Goal: Task Accomplishment & Management: Use online tool/utility

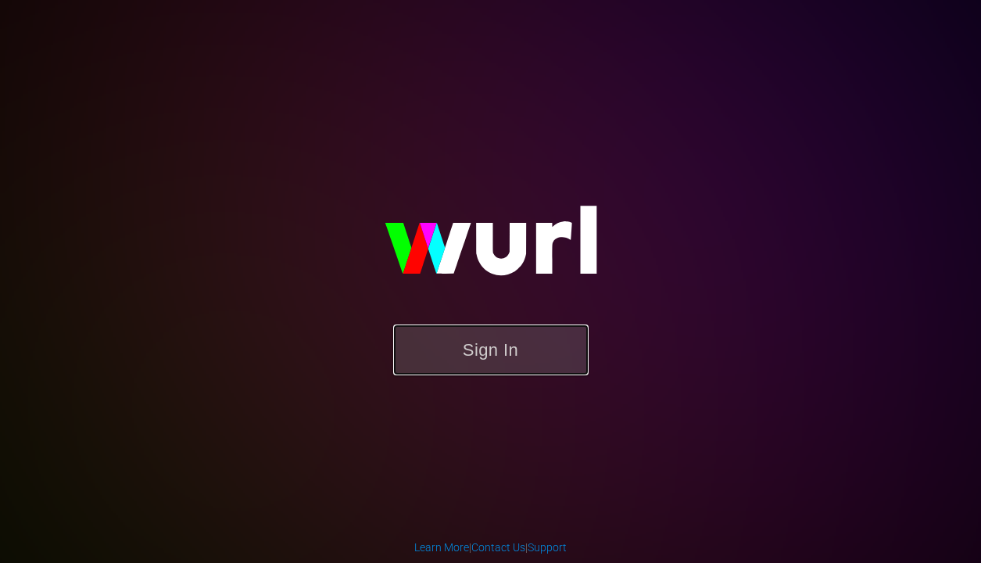
click at [531, 356] on button "Sign In" at bounding box center [490, 349] width 195 height 51
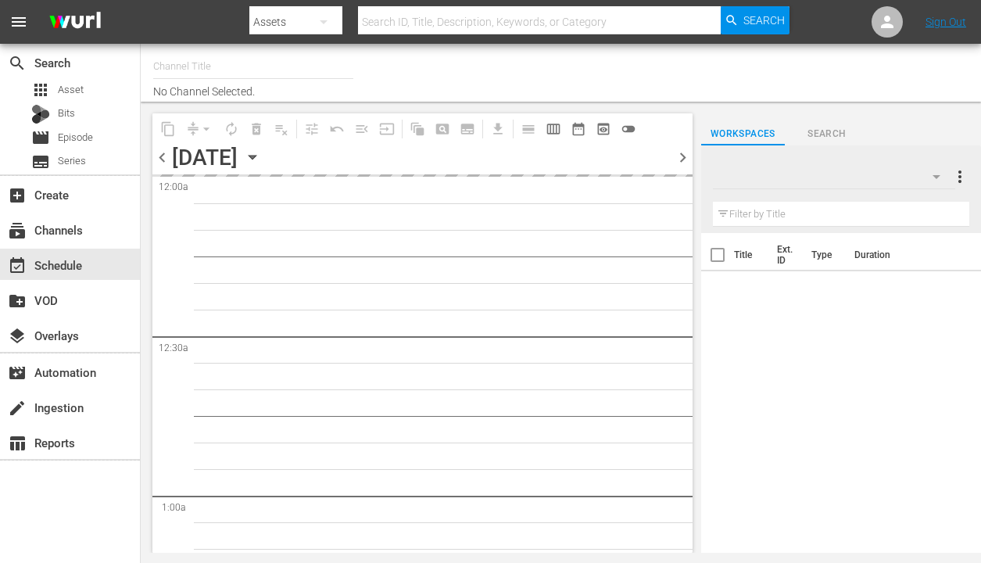
type input "Samsung, VIDAA Brazil - SPARK TV (1042)"
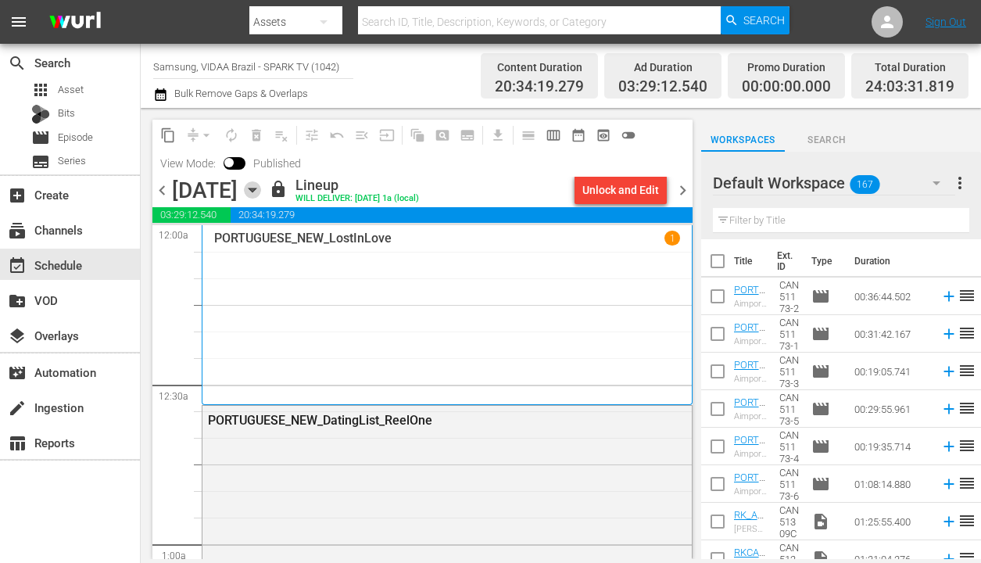
click at [261, 185] on icon "button" at bounding box center [252, 189] width 17 height 17
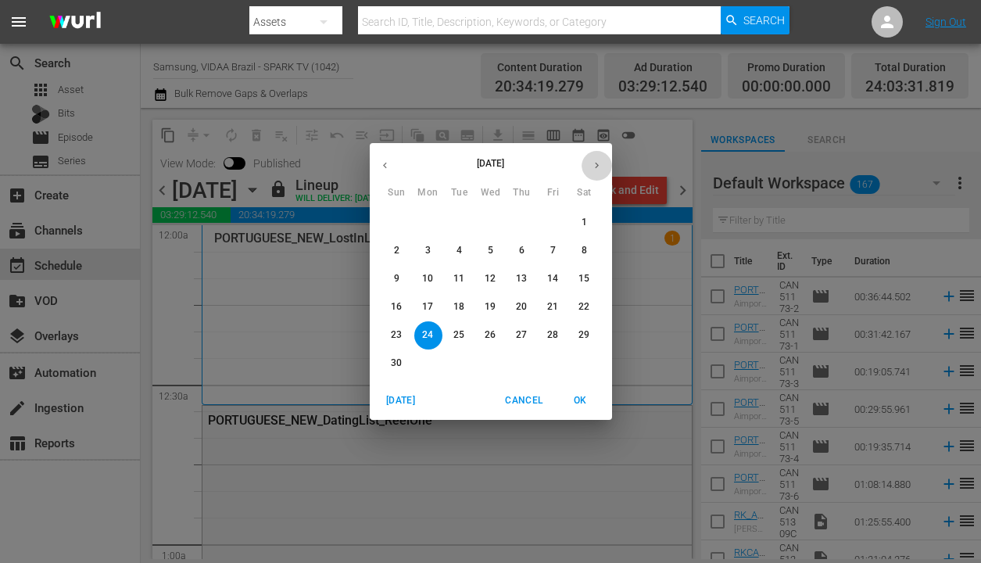
click at [594, 163] on icon "button" at bounding box center [597, 165] width 12 height 12
click at [449, 249] on span "9" at bounding box center [459, 250] width 28 height 13
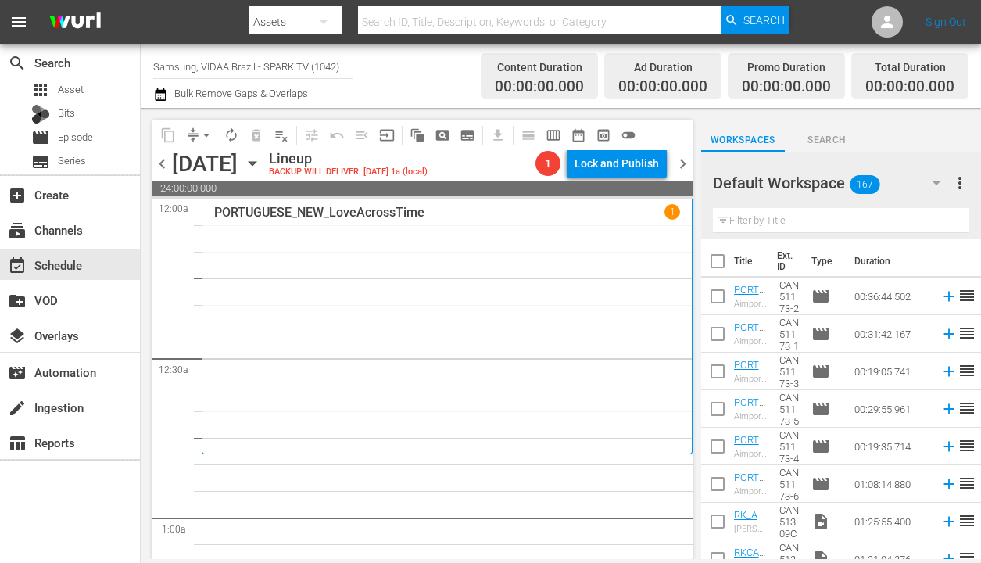
click at [160, 164] on span "chevron_left" at bounding box center [162, 164] width 20 height 20
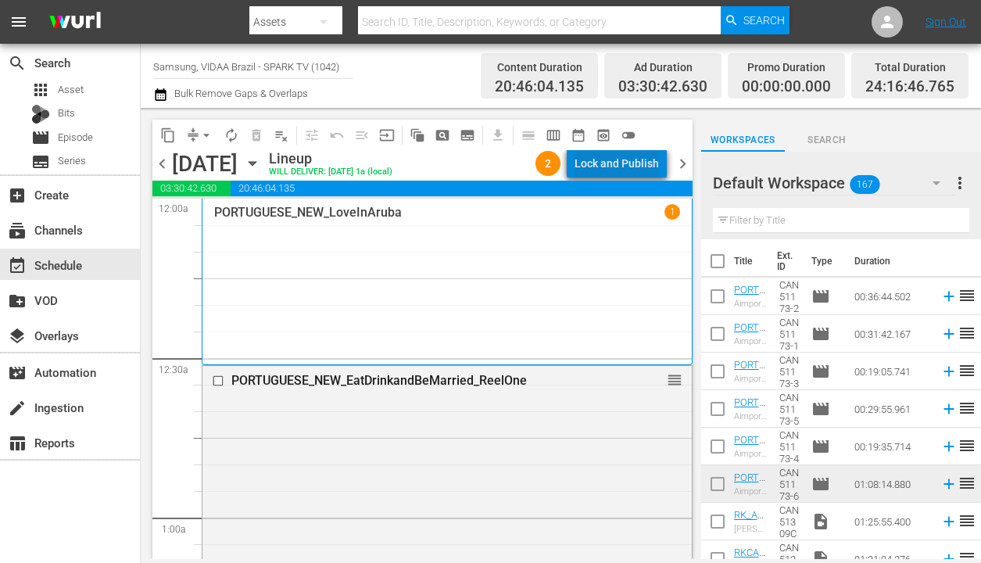
click at [635, 165] on div "Lock and Publish" at bounding box center [616, 163] width 84 height 28
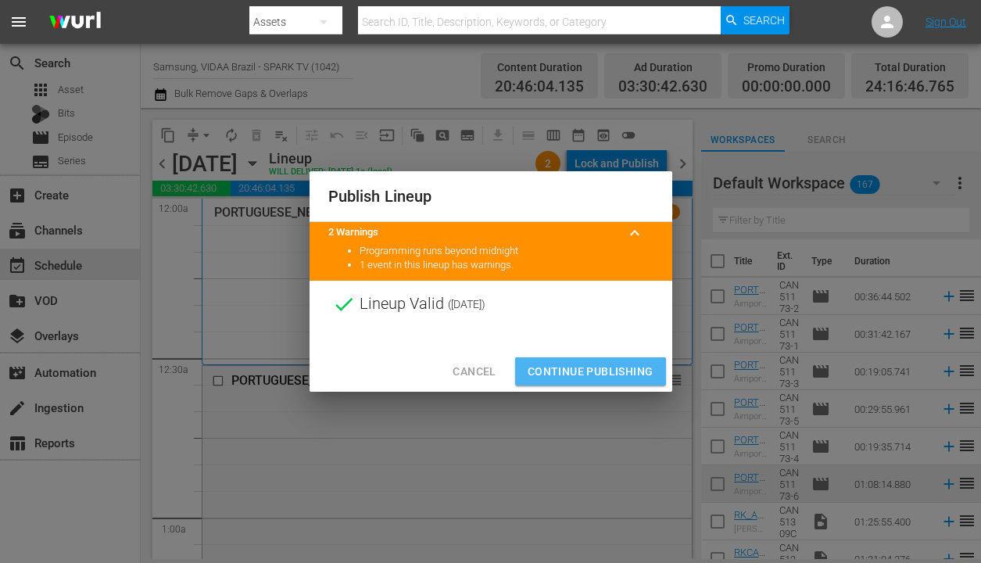
click at [599, 372] on span "Continue Publishing" at bounding box center [591, 372] width 126 height 20
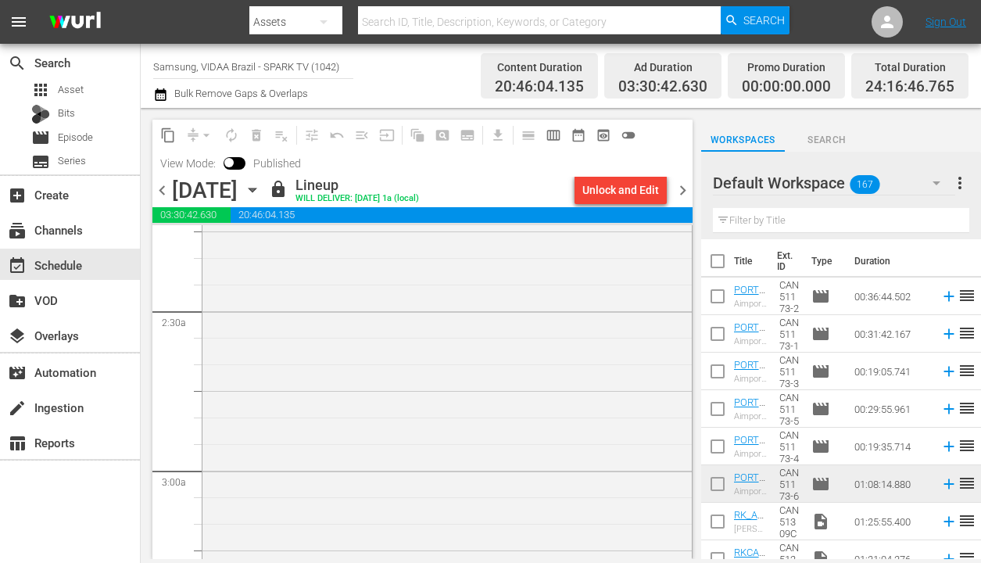
scroll to position [718, 0]
click at [683, 195] on span "chevron_right" at bounding box center [683, 191] width 20 height 20
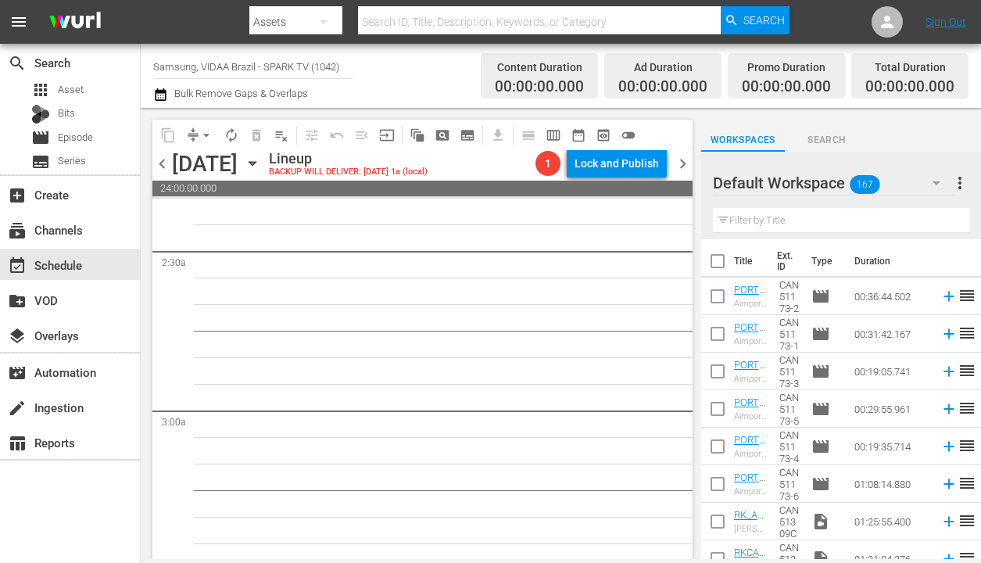
scroll to position [718, 0]
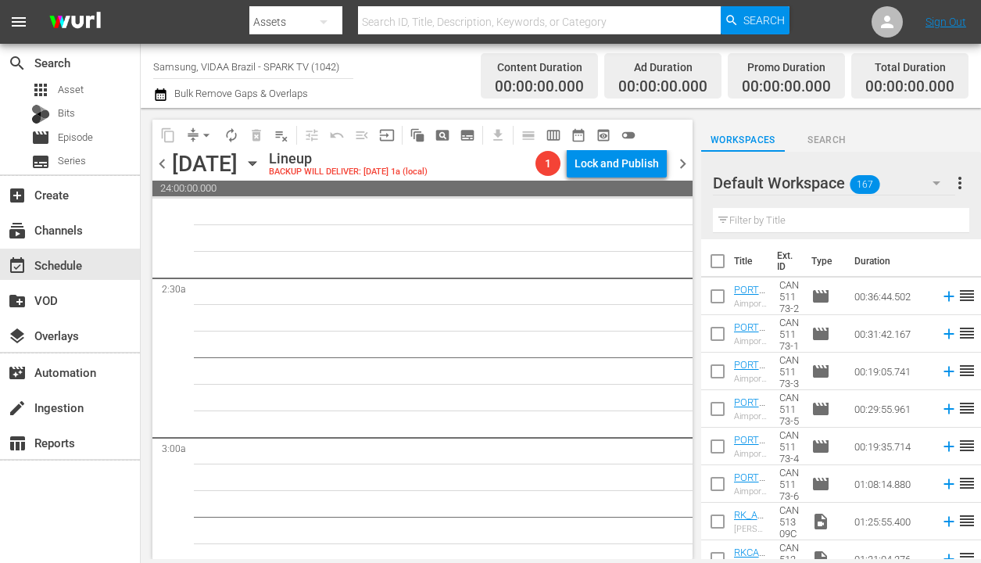
click at [857, 215] on input "text" at bounding box center [841, 220] width 256 height 25
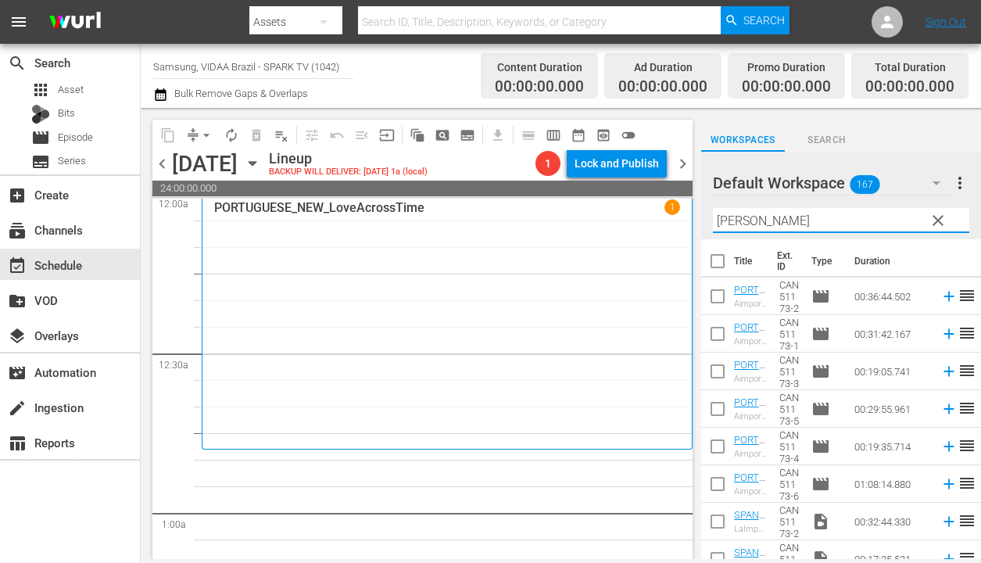
scroll to position [0, 0]
type input "[PERSON_NAME]"
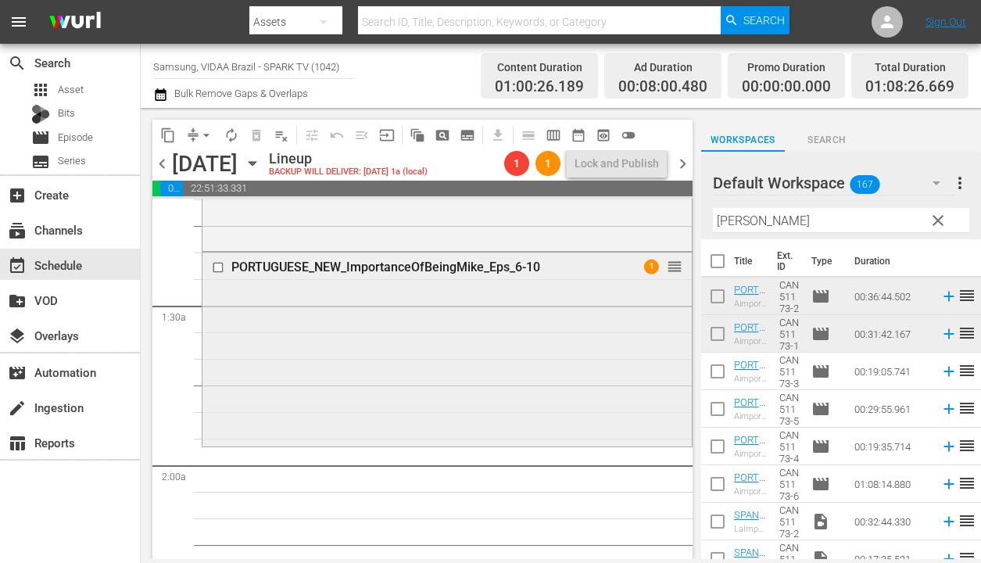
scroll to position [370, 0]
click at [680, 164] on span "chevron_right" at bounding box center [683, 164] width 20 height 20
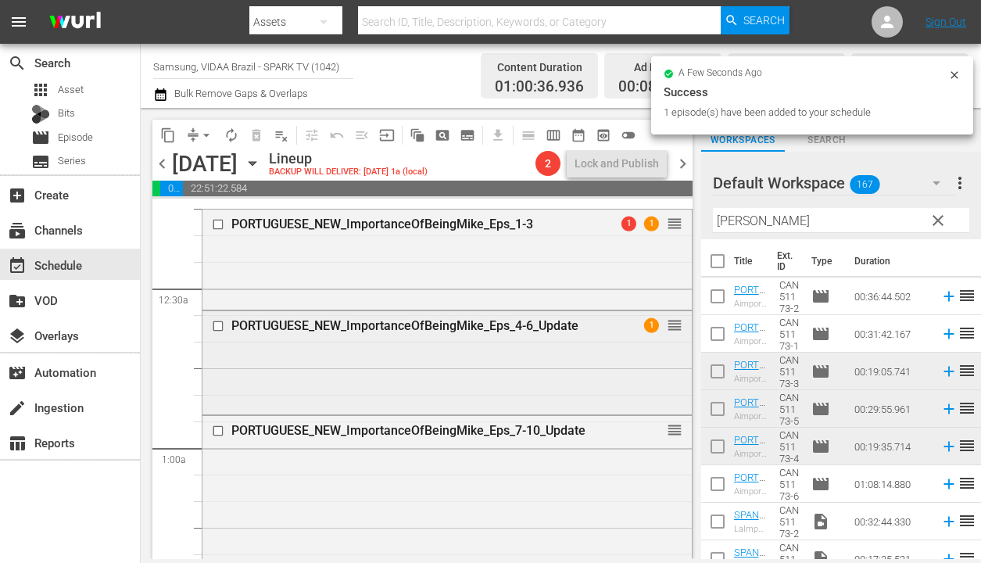
scroll to position [118, 0]
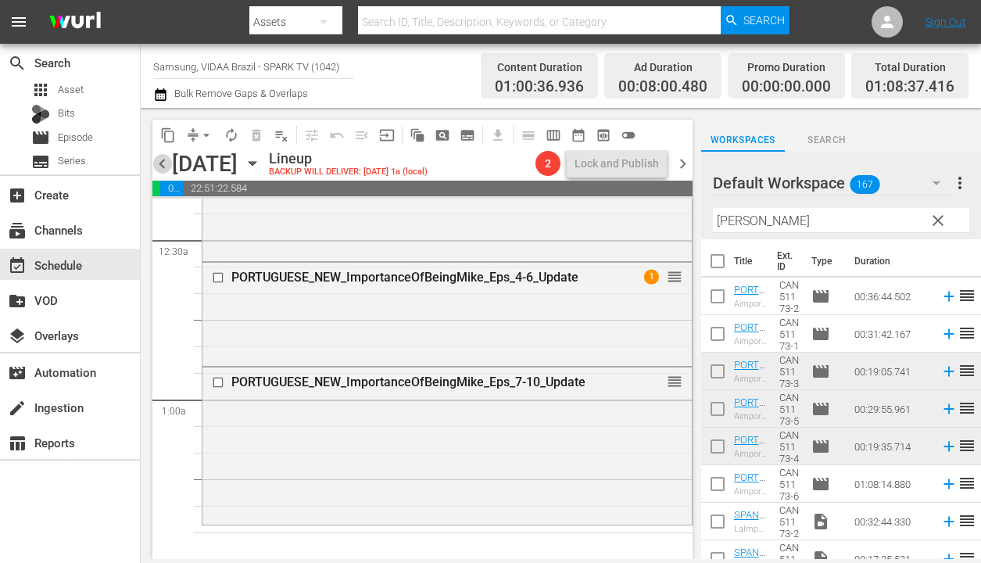
click at [160, 161] on span "chevron_left" at bounding box center [162, 164] width 20 height 20
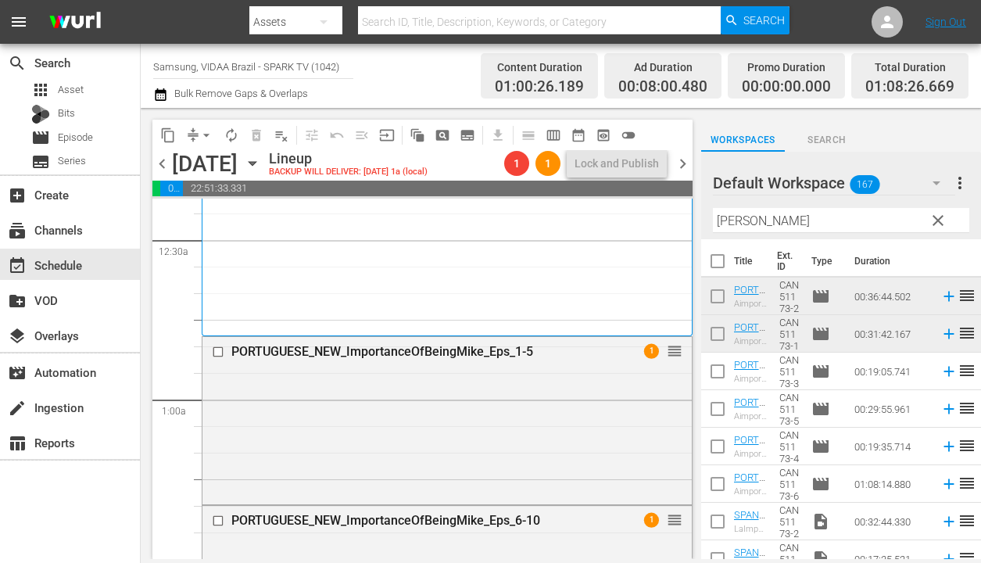
click at [934, 220] on span "clear" at bounding box center [937, 220] width 19 height 19
